Goal: Transaction & Acquisition: Download file/media

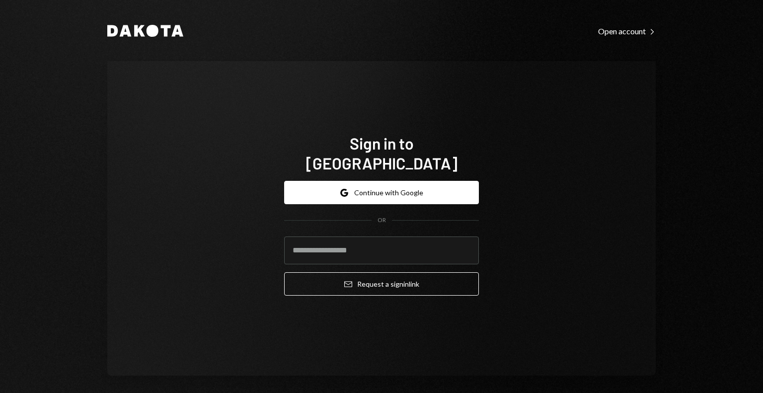
type input "**********"
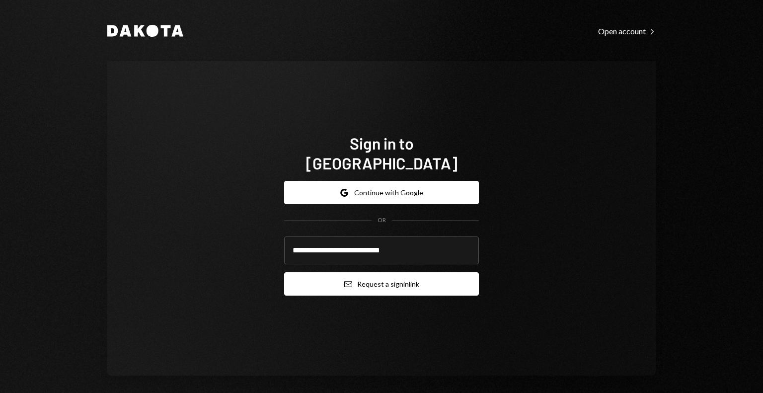
click at [344, 280] on icon "Email" at bounding box center [348, 284] width 8 height 8
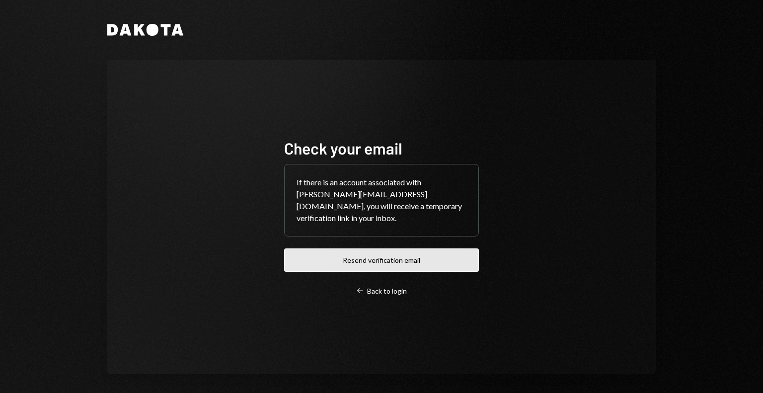
click at [353, 256] on button "Resend verification email" at bounding box center [381, 260] width 195 height 23
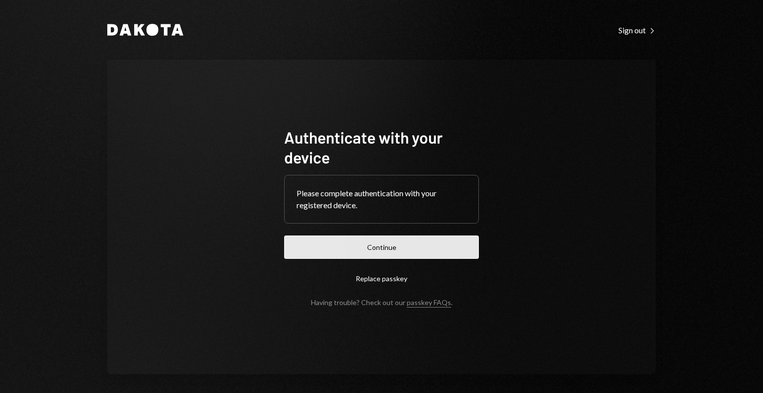
click at [365, 240] on button "Continue" at bounding box center [381, 247] width 195 height 23
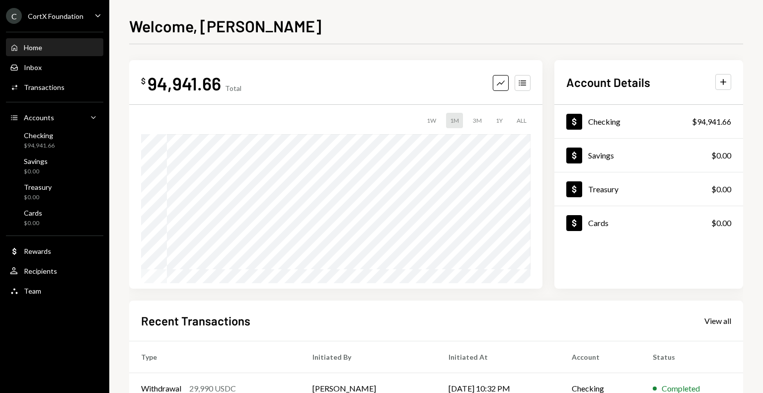
click at [83, 11] on div "C CortX Foundation Caret Down" at bounding box center [54, 16] width 109 height 16
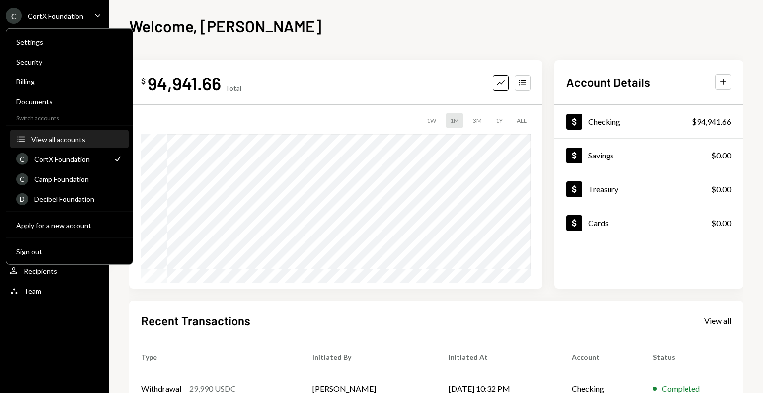
click at [51, 141] on div "View all accounts" at bounding box center [76, 139] width 91 height 8
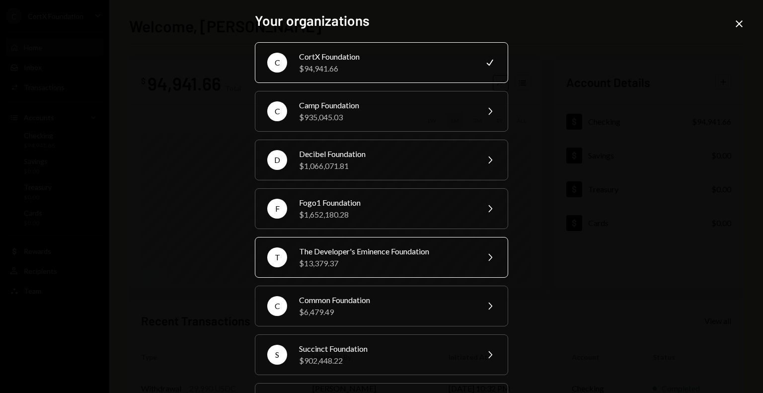
click at [360, 264] on div "$13,379.37" at bounding box center [385, 263] width 173 height 12
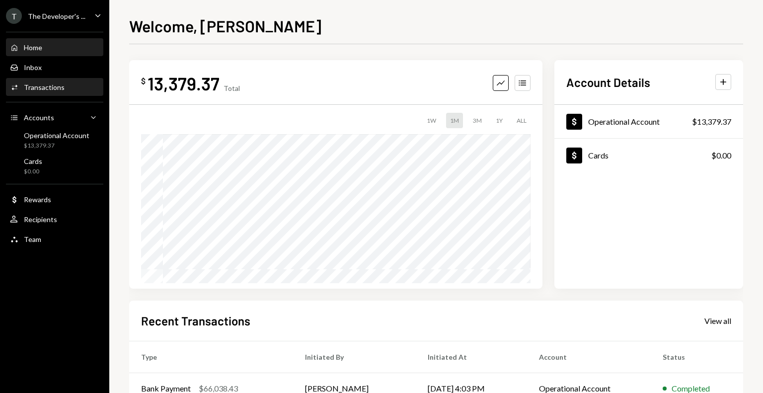
click at [79, 89] on div "Activities Transactions" at bounding box center [54, 87] width 89 height 9
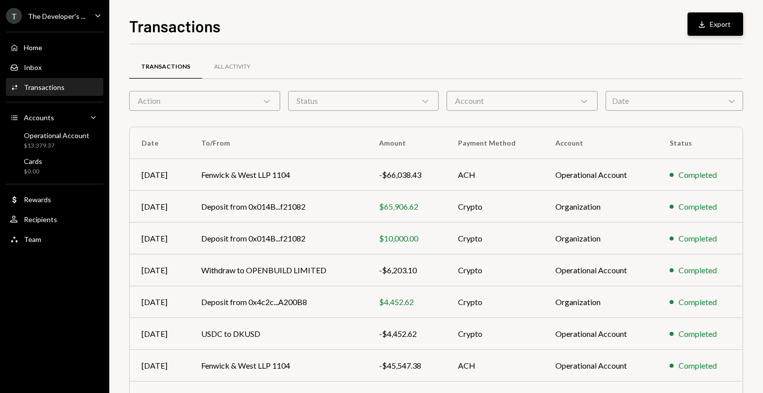
click at [710, 23] on div "Download" at bounding box center [703, 24] width 13 height 10
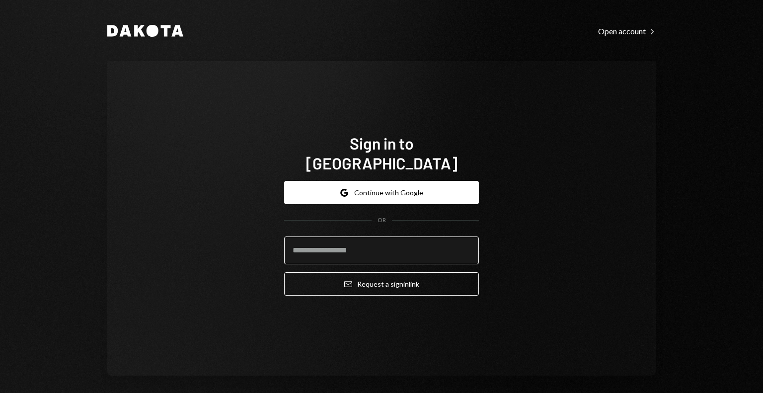
click at [373, 244] on input "email" at bounding box center [381, 251] width 195 height 28
type input "**********"
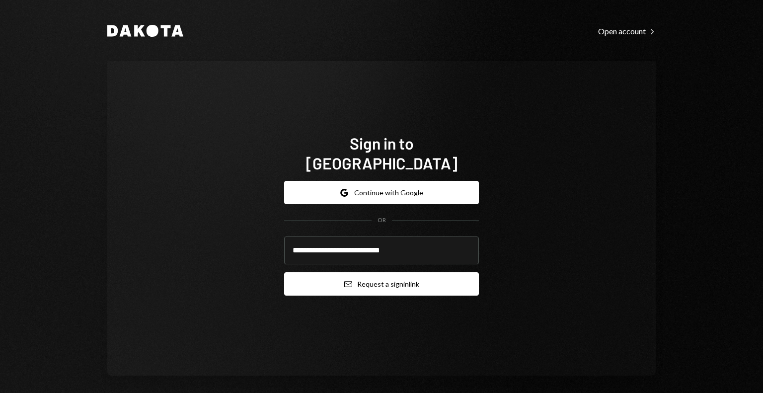
click at [380, 272] on button "Email Request a sign in link" at bounding box center [381, 283] width 195 height 23
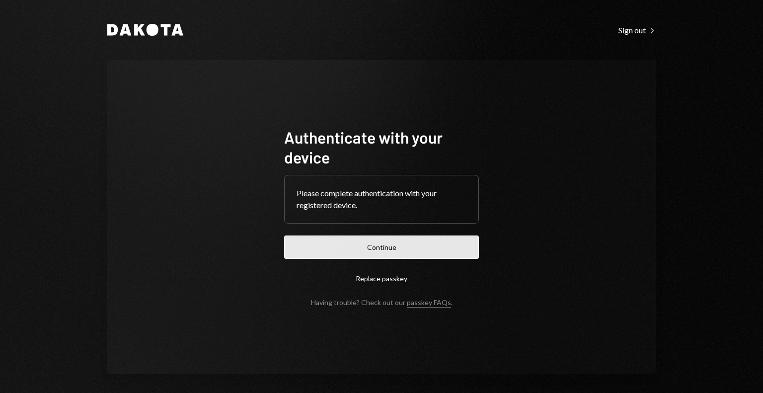
click at [302, 243] on button "Continue" at bounding box center [381, 247] width 195 height 23
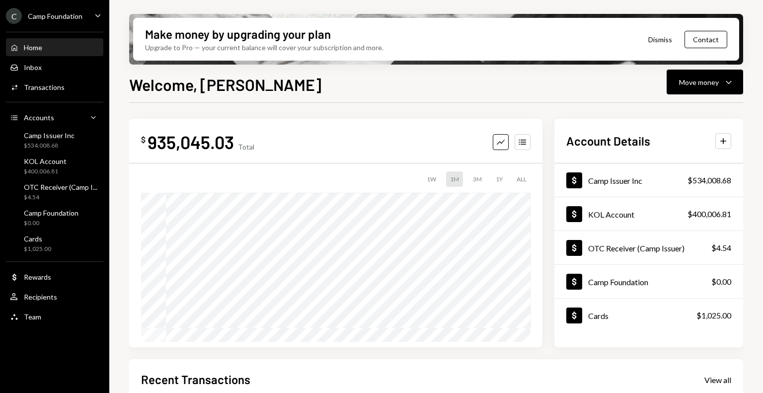
click at [66, 13] on div "Camp Foundation" at bounding box center [55, 16] width 55 height 8
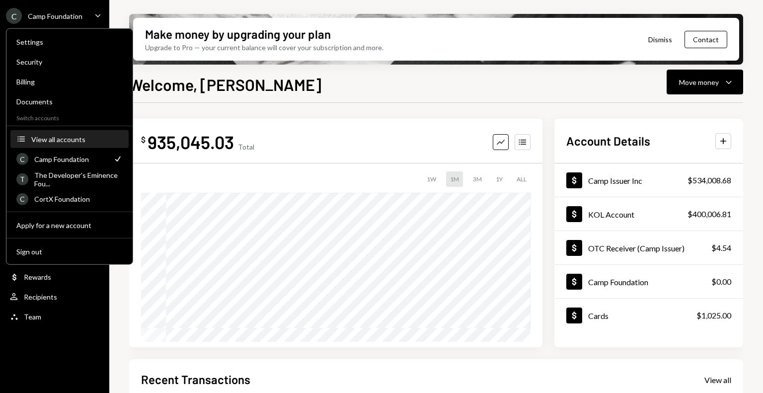
click at [70, 145] on button "Accounts View all accounts" at bounding box center [69, 140] width 118 height 18
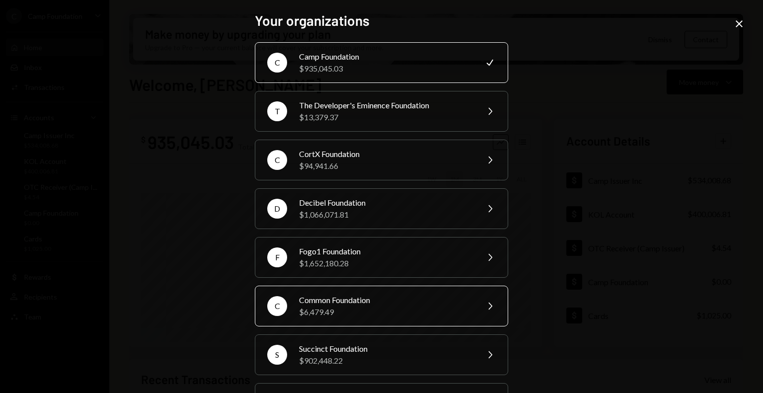
scroll to position [45, 0]
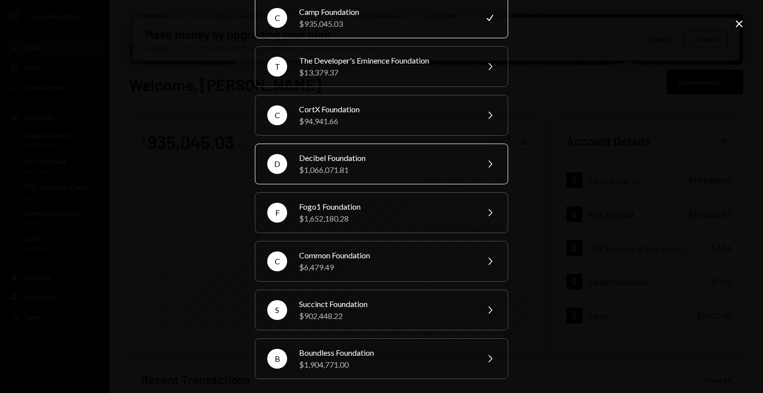
click at [352, 162] on div "Decibel Foundation" at bounding box center [385, 158] width 173 height 12
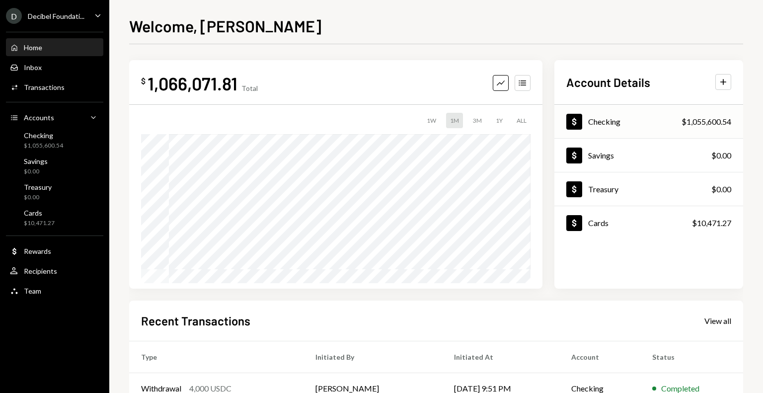
click at [642, 131] on div "Dollar Checking $1,055,600.54" at bounding box center [649, 122] width 189 height 32
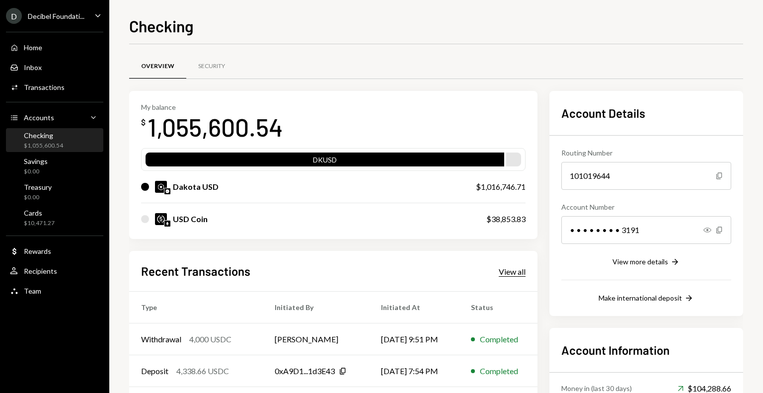
click at [510, 268] on div "View all" at bounding box center [512, 272] width 27 height 10
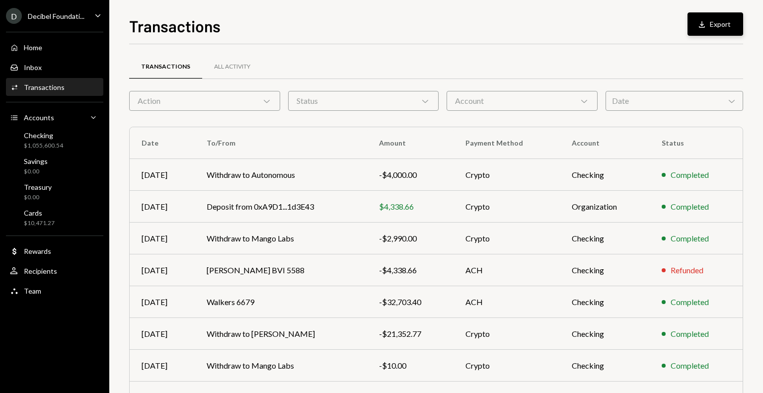
click at [718, 22] on button "Download Export" at bounding box center [716, 23] width 56 height 23
